Goal: Task Accomplishment & Management: Manage account settings

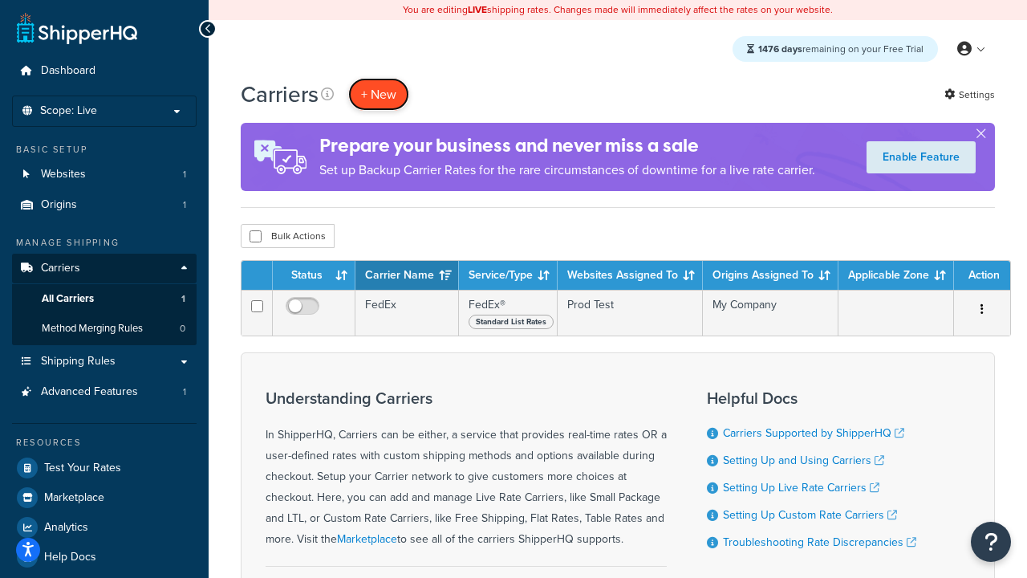
click at [379, 94] on button "+ New" at bounding box center [378, 94] width 61 height 33
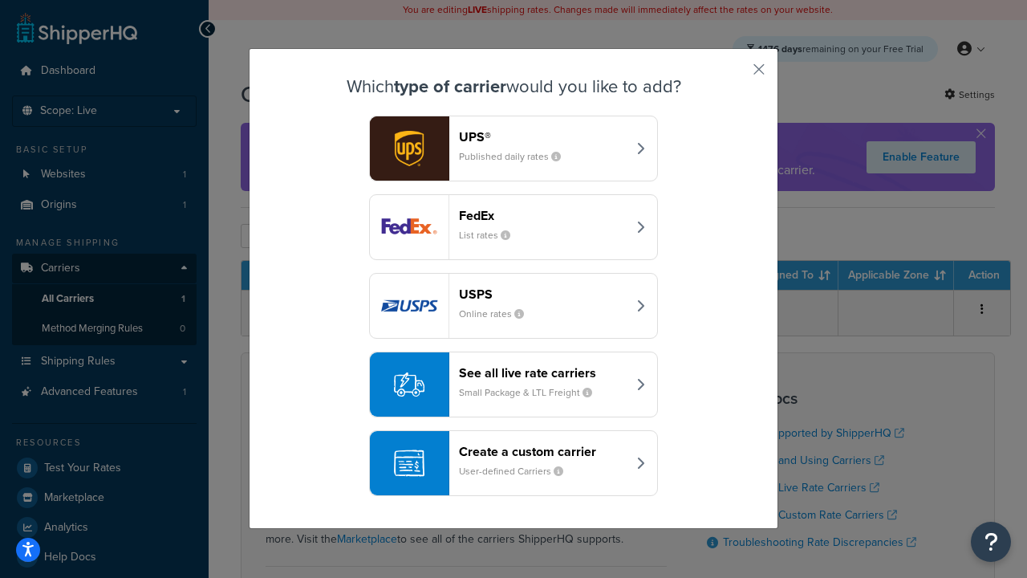
click at [513, 227] on div "FedEx List rates" at bounding box center [543, 227] width 168 height 39
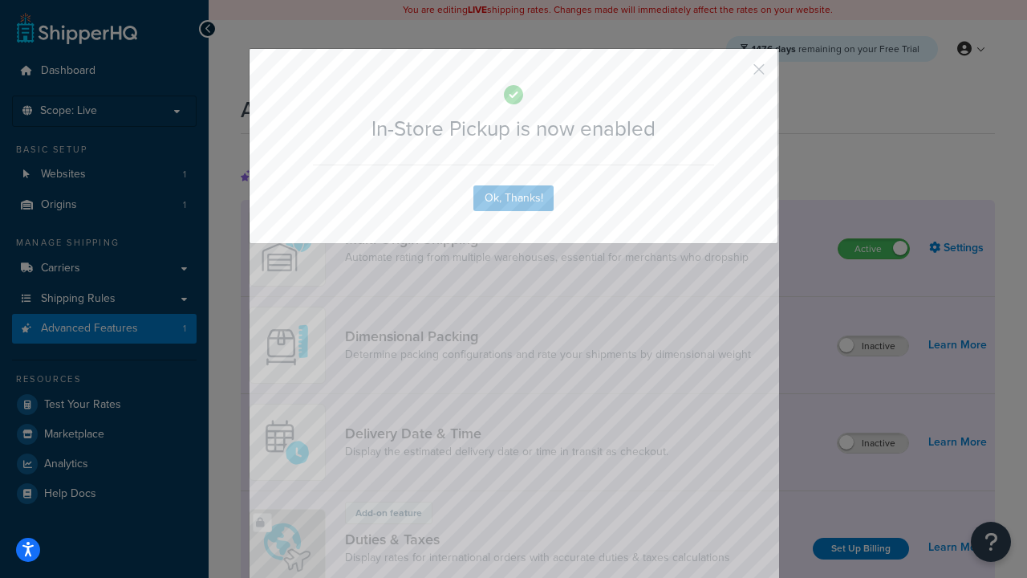
scroll to position [520, 0]
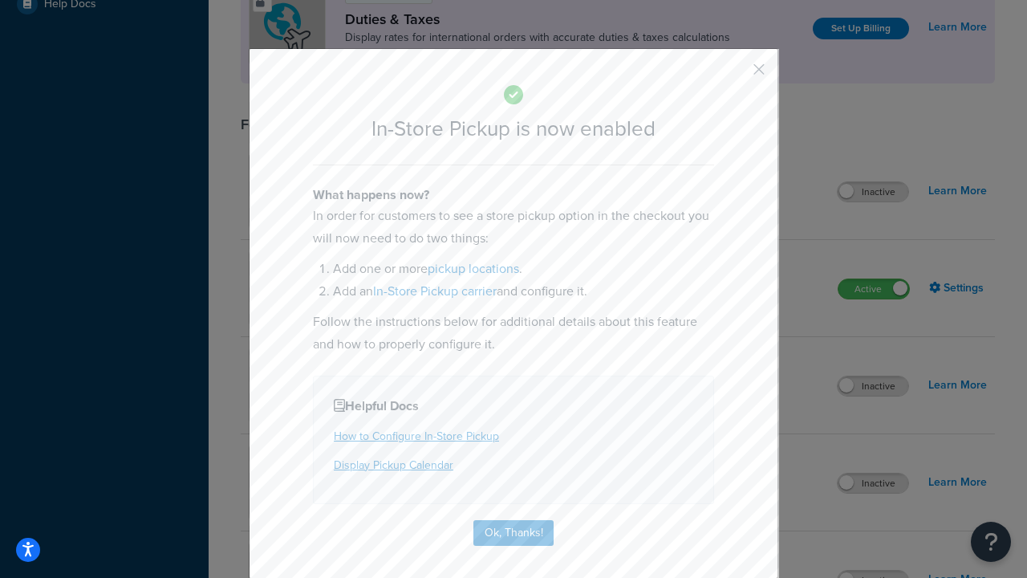
click at [735, 75] on button "button" at bounding box center [735, 75] width 4 height 4
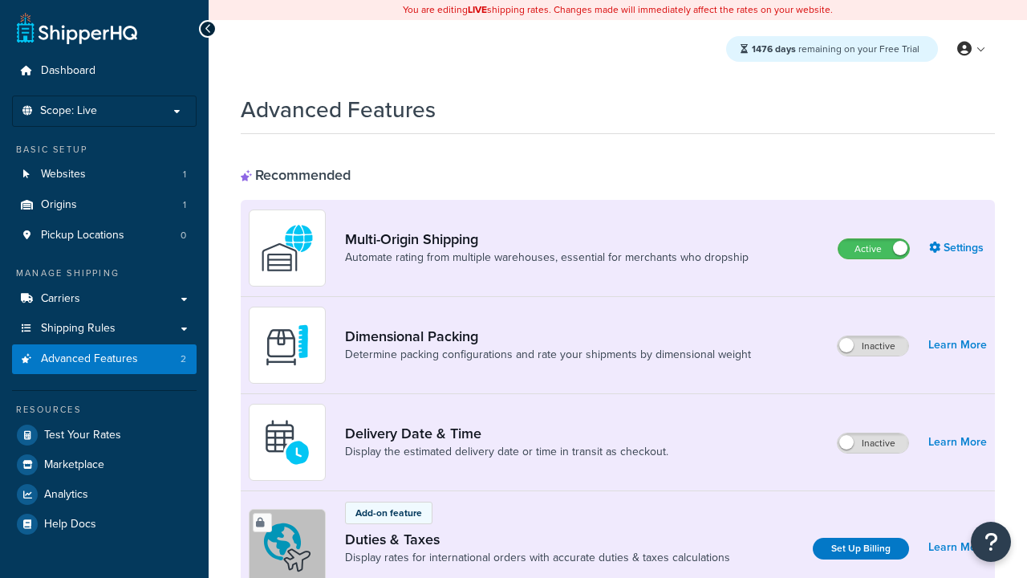
click at [874, 249] on label "Active" at bounding box center [873, 248] width 71 height 19
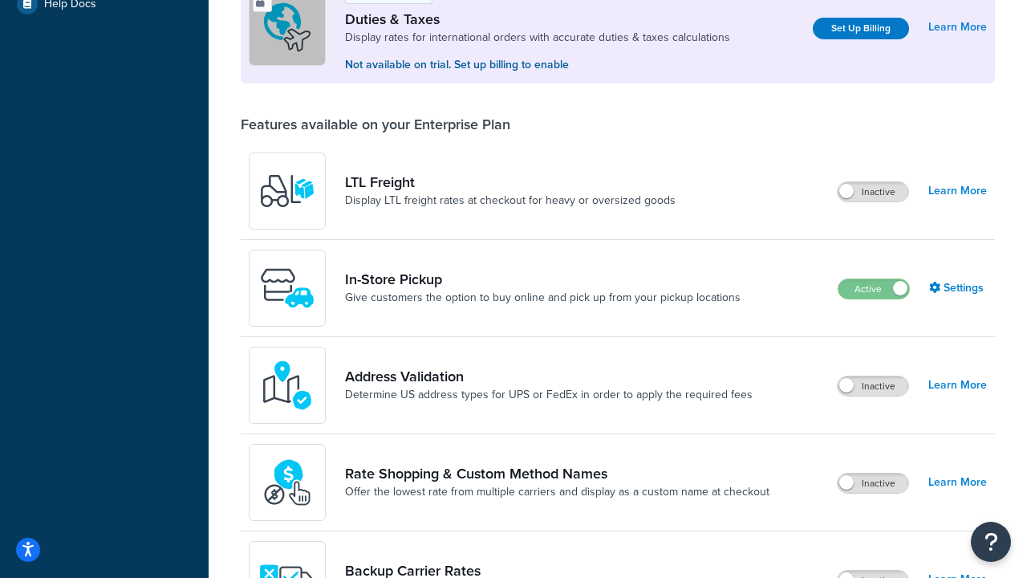
scroll to position [489, 0]
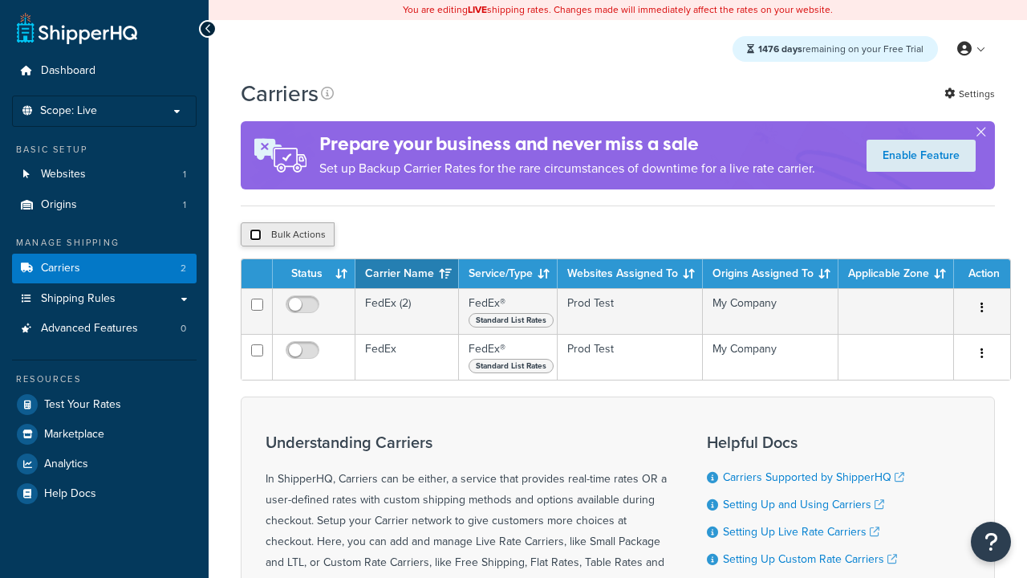
click at [255, 237] on input "checkbox" at bounding box center [255, 235] width 12 height 12
checkbox input "true"
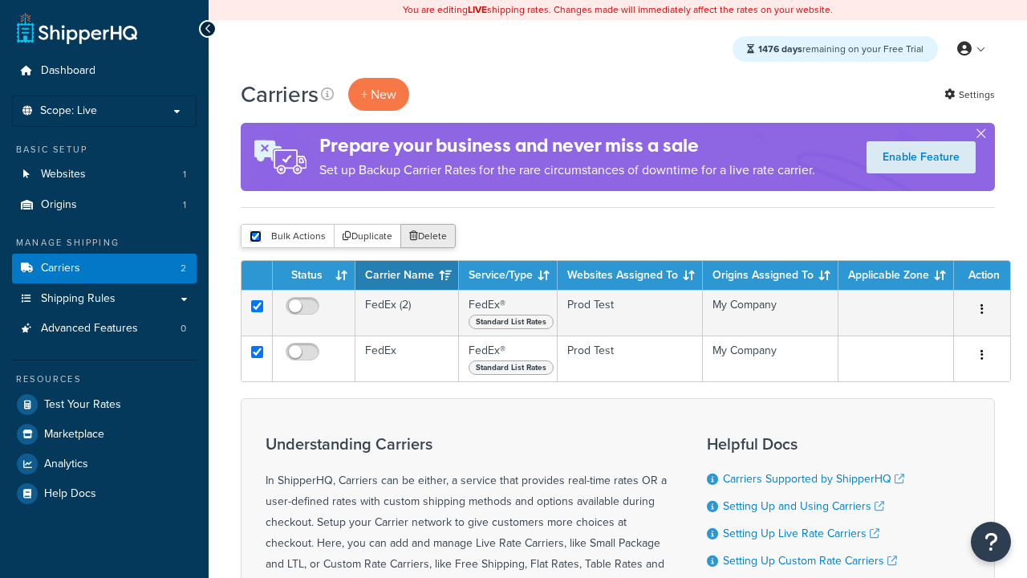
click at [427, 237] on button "Delete" at bounding box center [427, 236] width 55 height 24
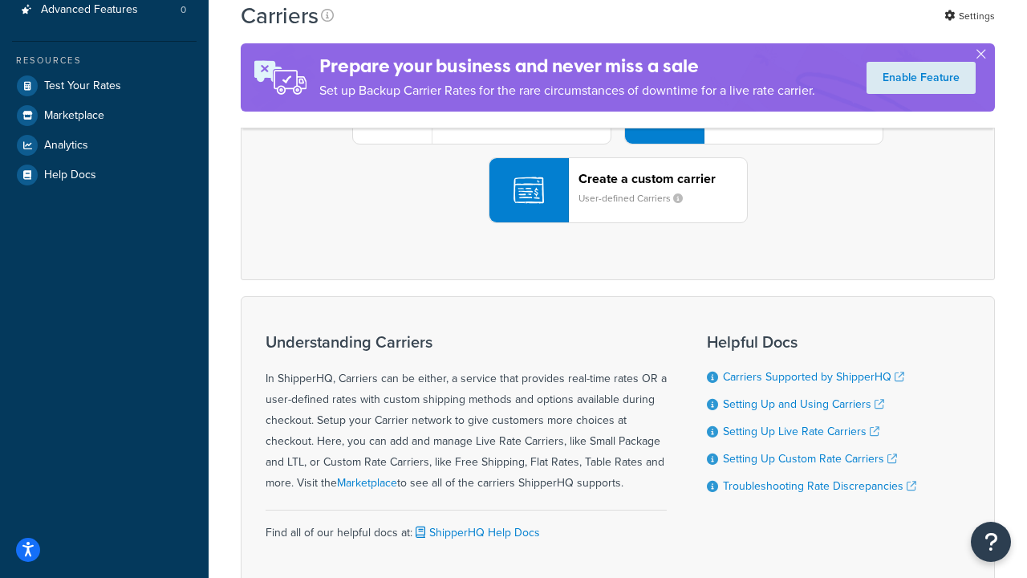
click at [618, 223] on div "UPS® Published daily rates FedEx List rates USPS Online rates See all live rate…" at bounding box center [617, 111] width 720 height 223
click at [798, 29] on header "FedEx" at bounding box center [798, 21] width 168 height 15
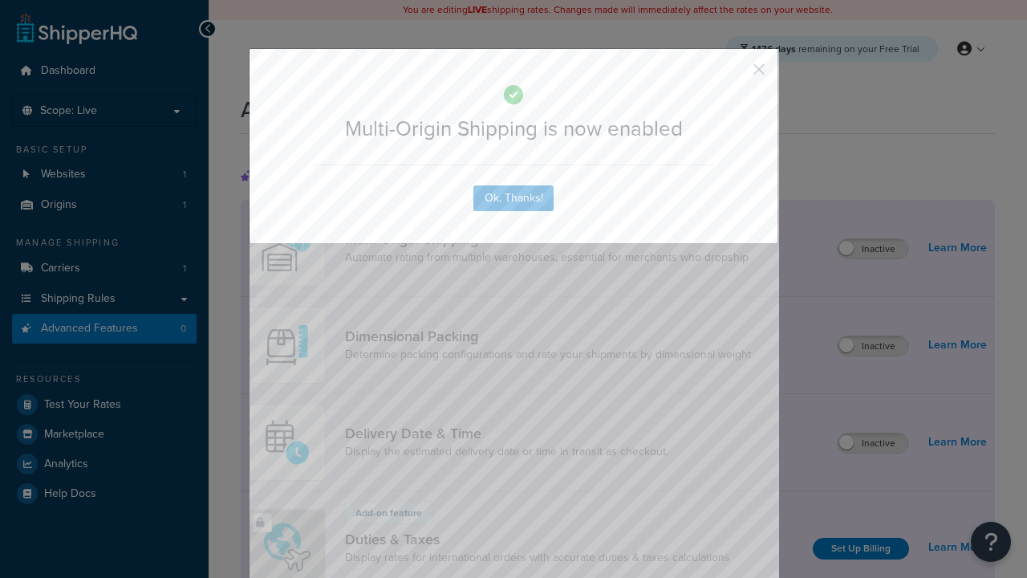
click at [735, 75] on button "button" at bounding box center [735, 75] width 4 height 4
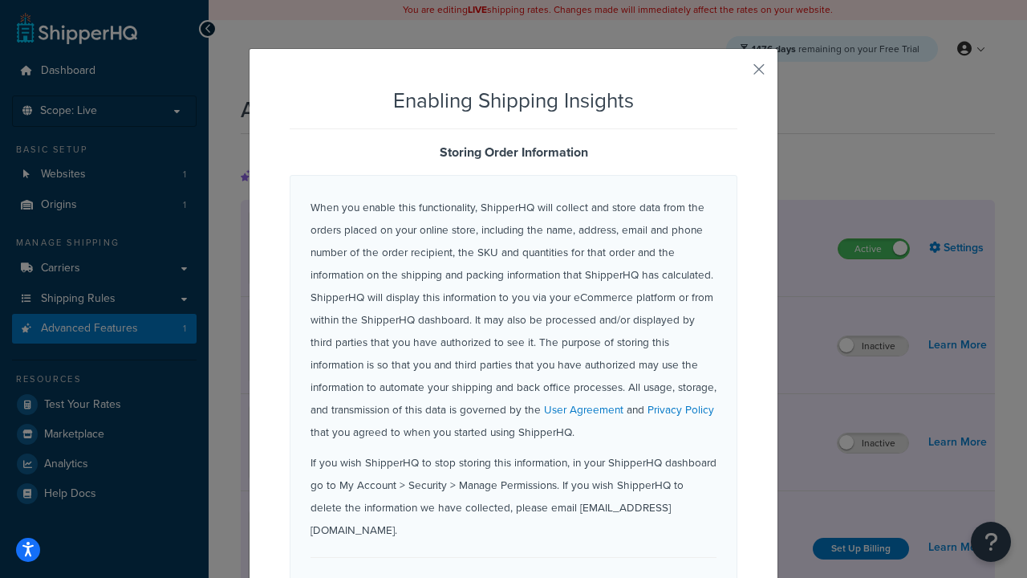
scroll to position [1005, 0]
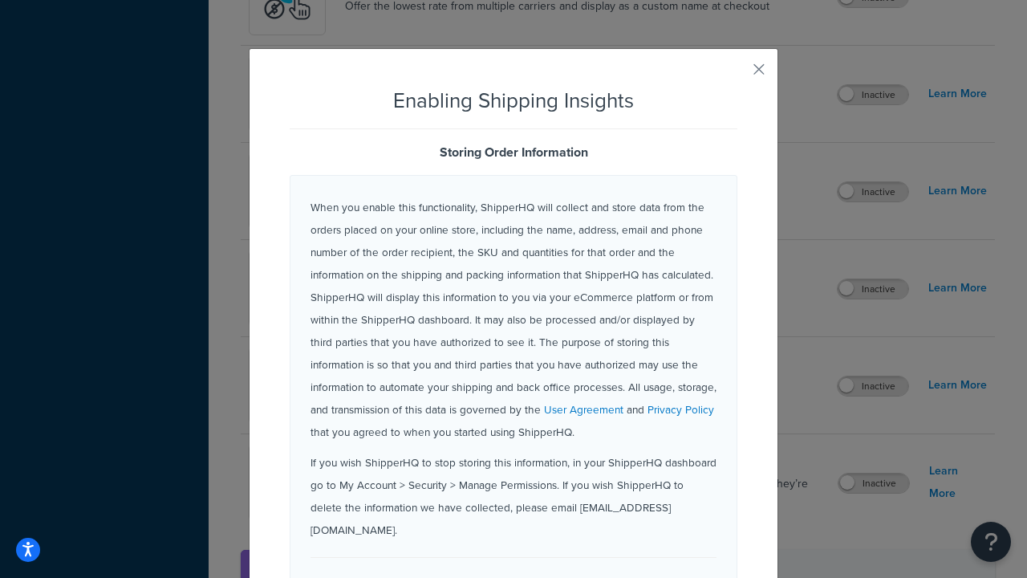
checkbox input "true"
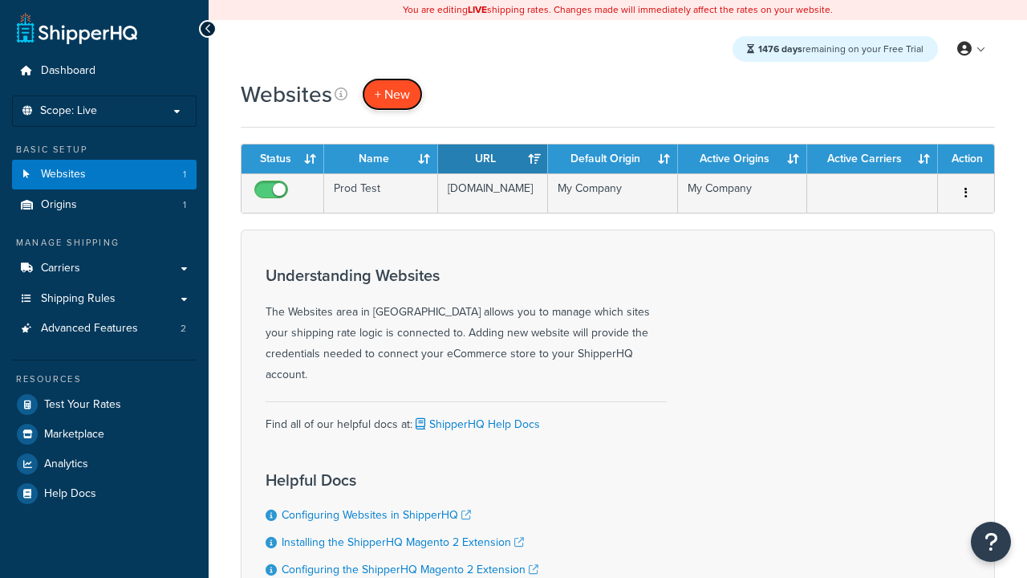
click at [391, 94] on span "+ New" at bounding box center [392, 94] width 35 height 18
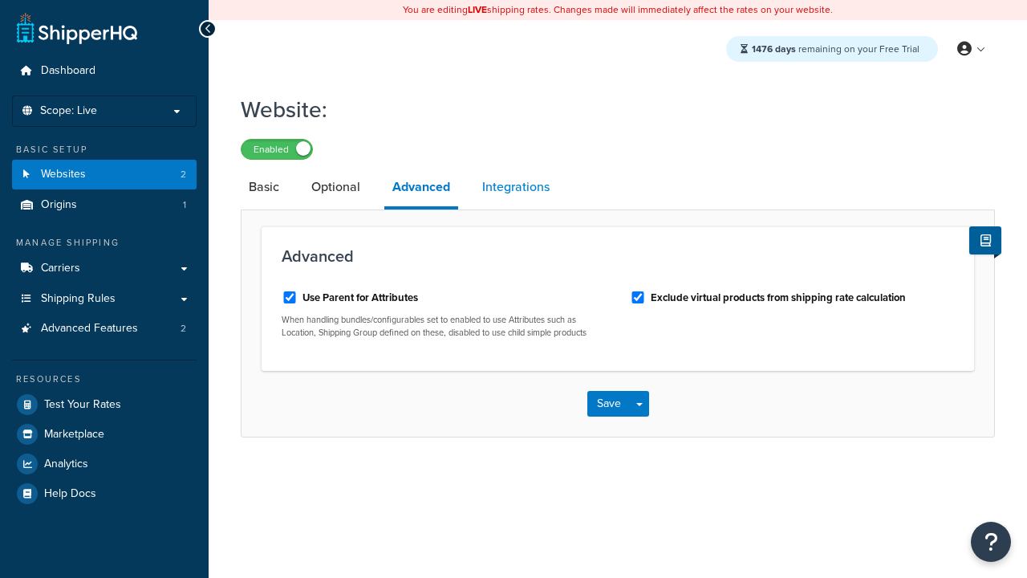
click at [516, 188] on link "Integrations" at bounding box center [515, 187] width 83 height 39
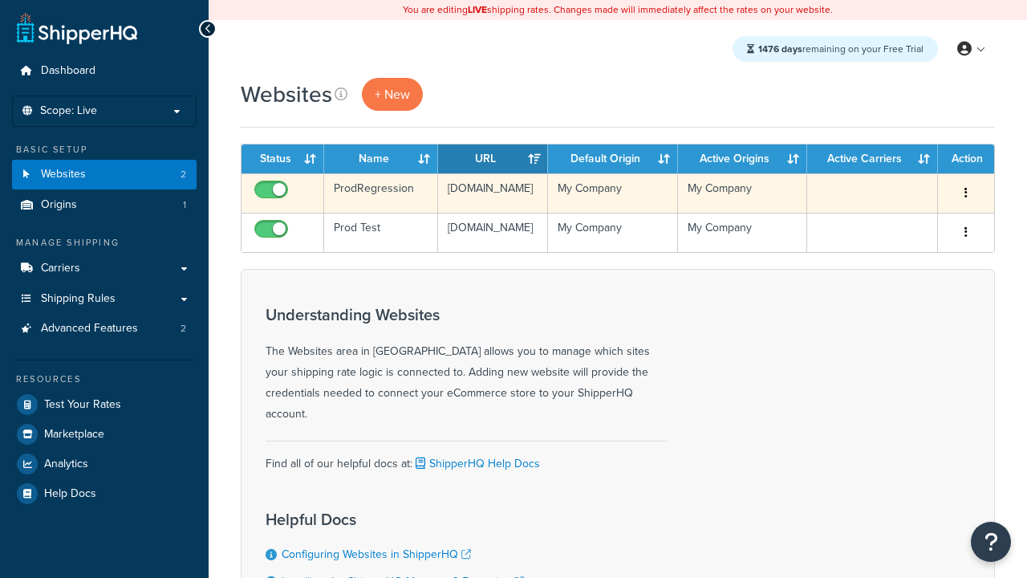
click at [965, 193] on icon "button" at bounding box center [965, 192] width 3 height 11
click at [0, 0] on link "Edit" at bounding box center [0, 0] width 0 height 0
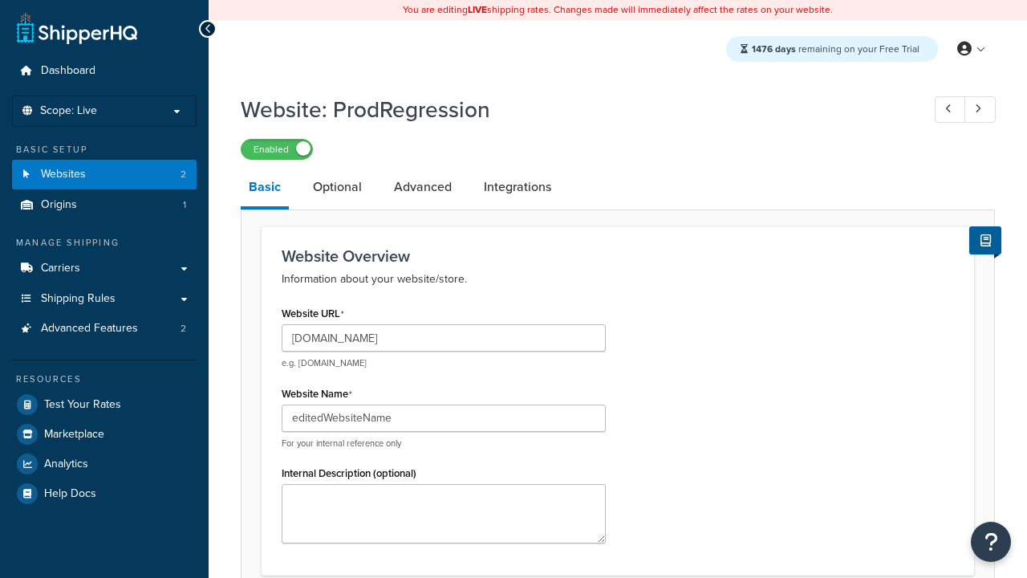
type input "editedWebsiteName"
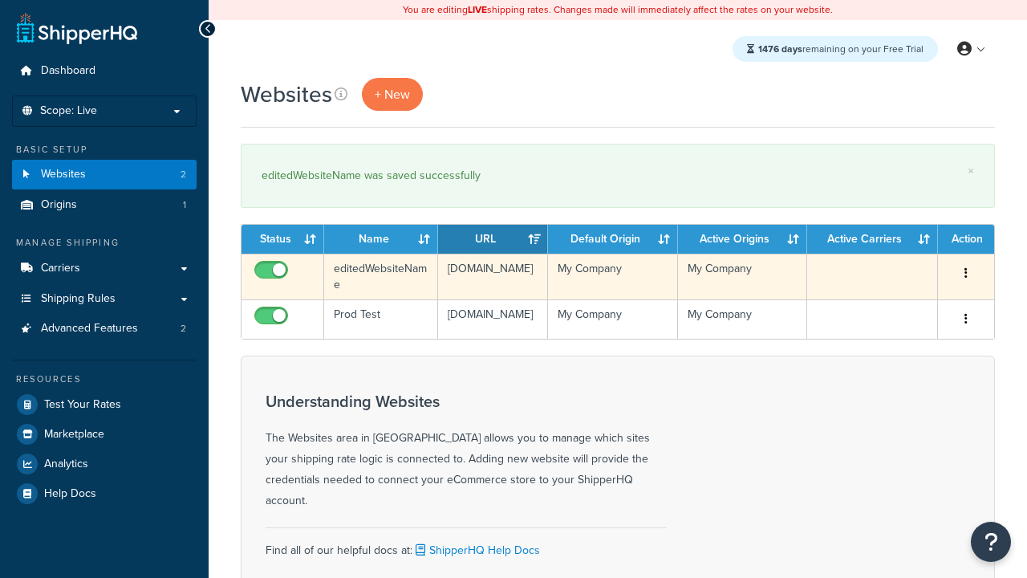
click at [965, 274] on icon "button" at bounding box center [965, 272] width 3 height 11
click at [0, 0] on link "Duplicate" at bounding box center [0, 0] width 0 height 0
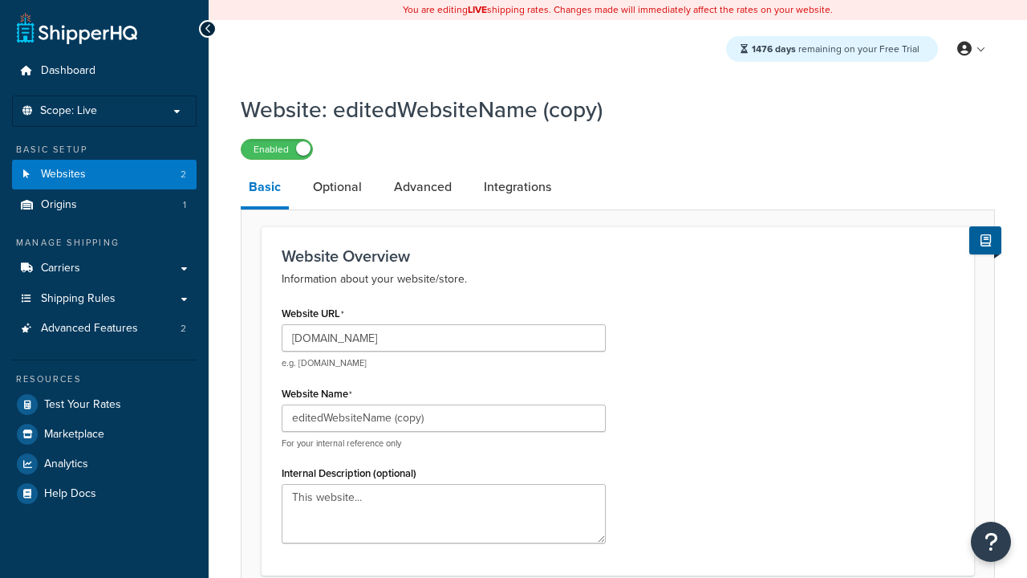
type input "[DOMAIN_NAME]"
